Goal: Task Accomplishment & Management: Use online tool/utility

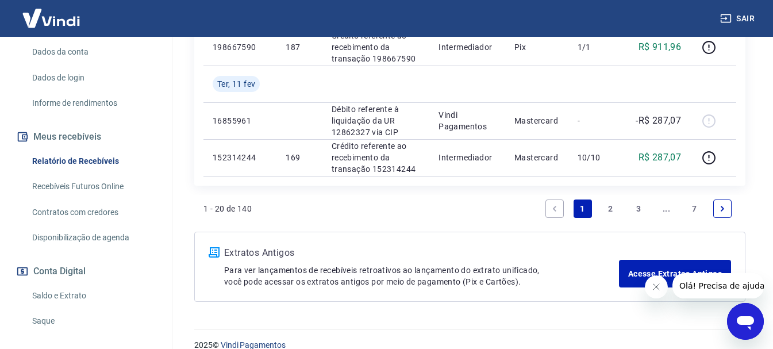
scroll to position [191, 0]
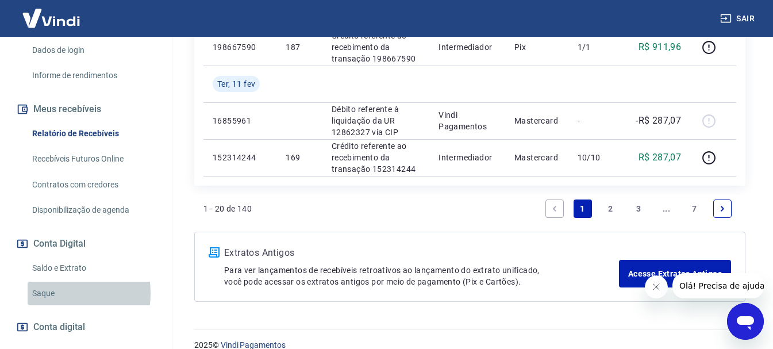
click at [48, 293] on link "Saque" at bounding box center [93, 293] width 130 height 24
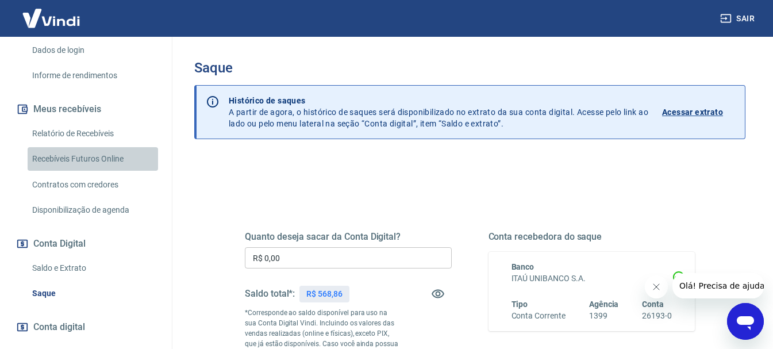
click at [99, 156] on link "Recebíveis Futuros Online" at bounding box center [93, 159] width 130 height 24
